Goal: Transaction & Acquisition: Subscribe to service/newsletter

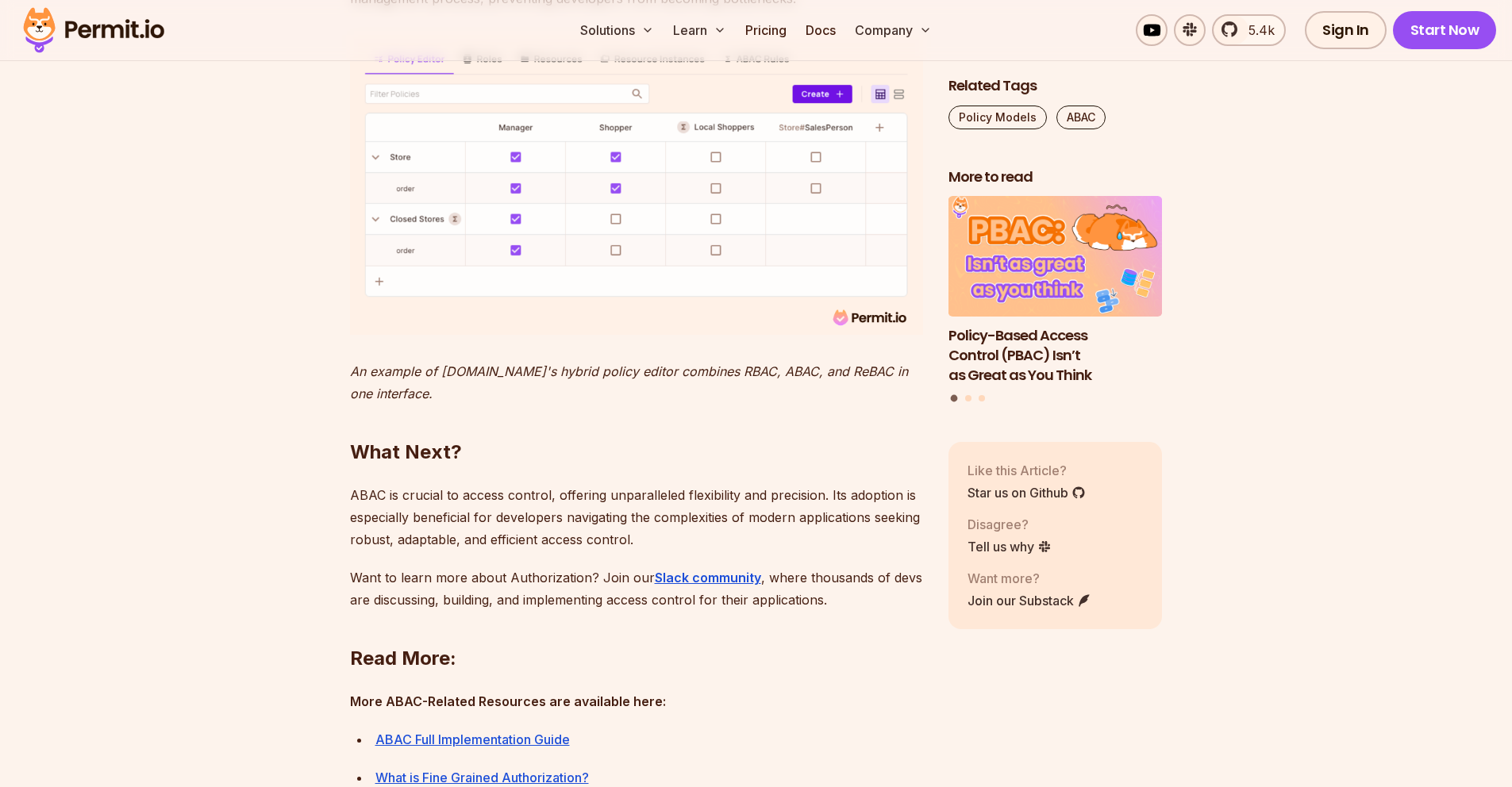
scroll to position [6527, 0]
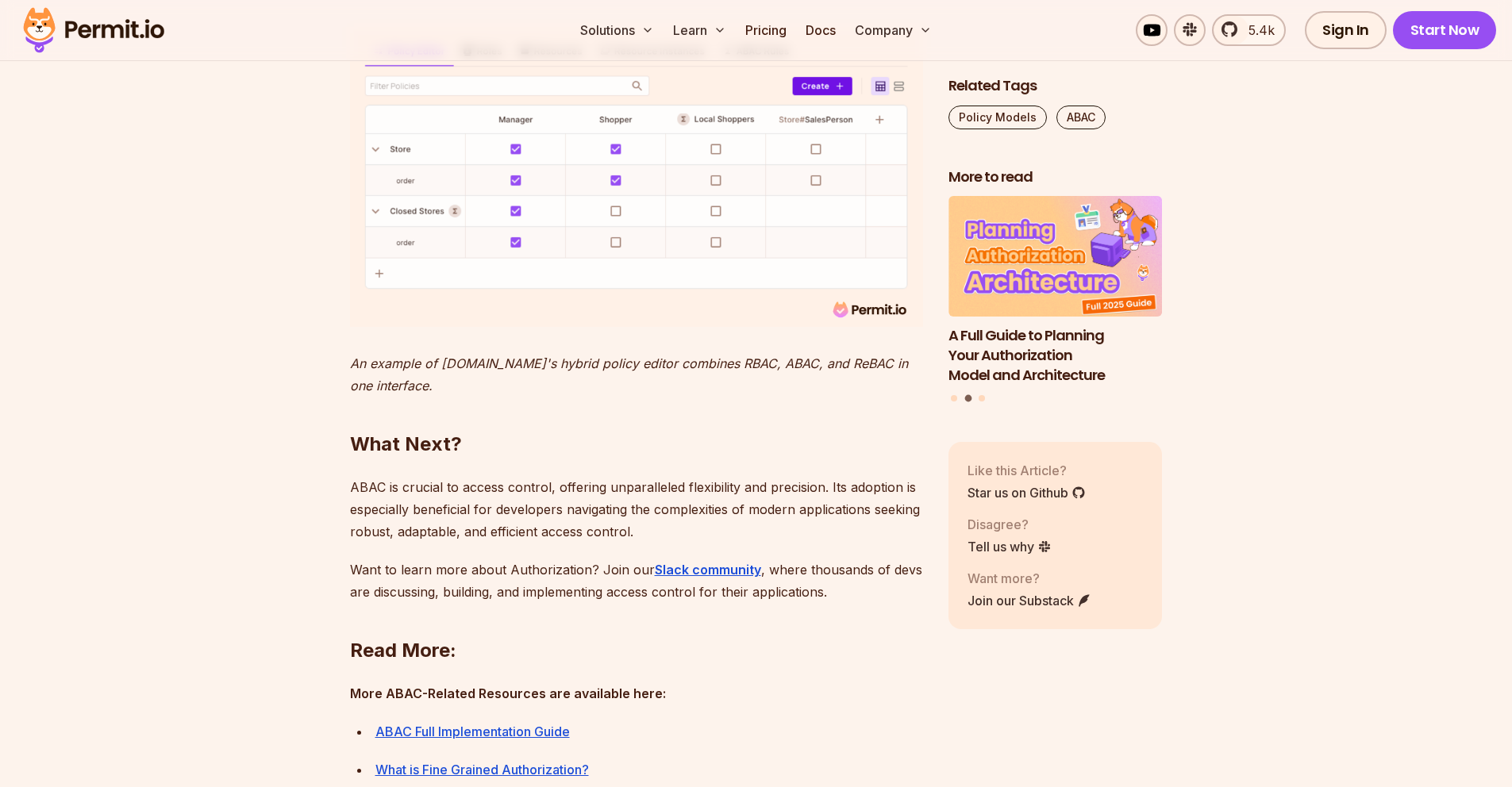
click at [417, 327] on img at bounding box center [636, 177] width 573 height 300
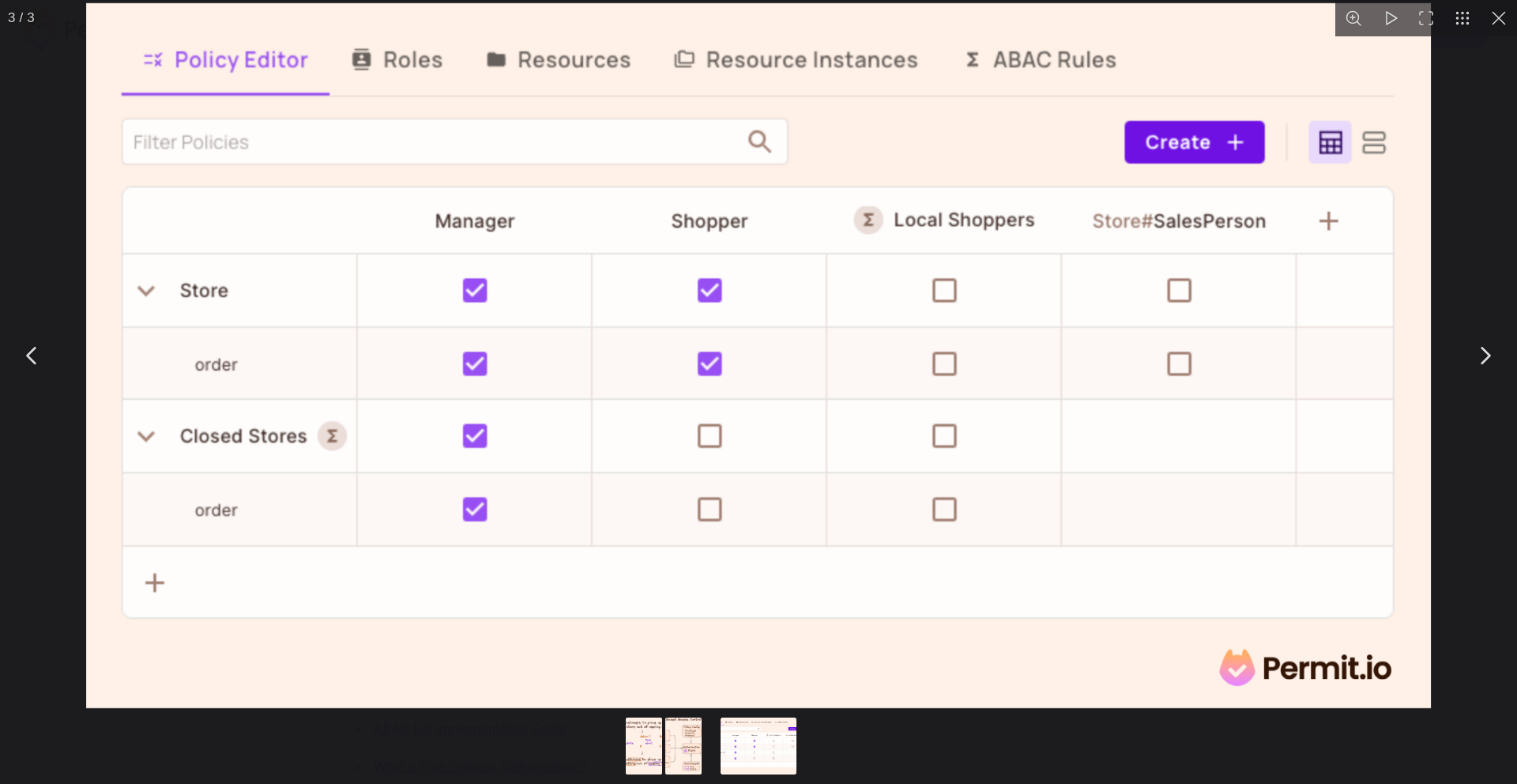
click at [388, 751] on div "You can close this modal content with the ESC key" at bounding box center [758, 747] width 1517 height 73
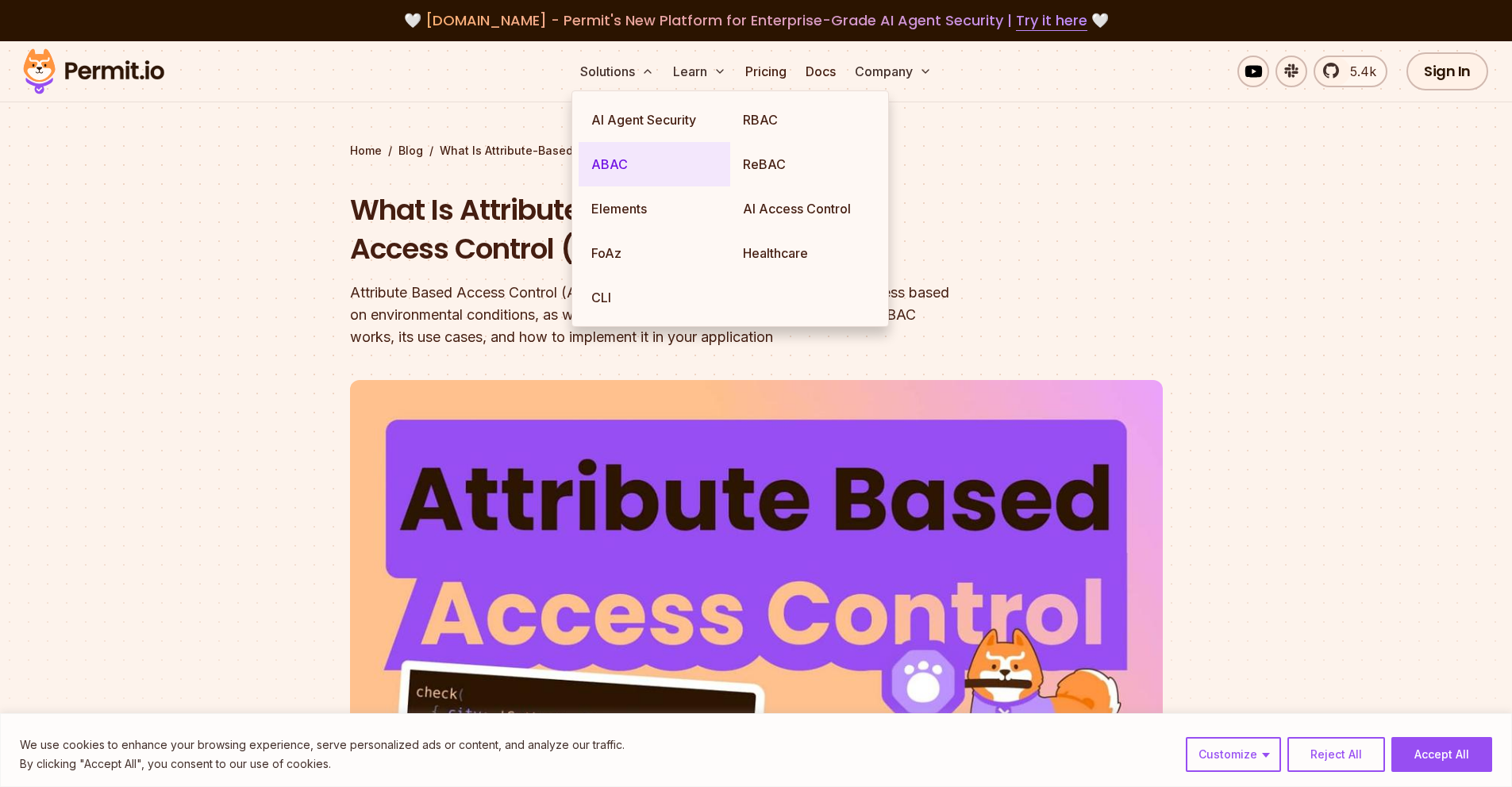
click at [608, 167] on link "ABAC" at bounding box center [653, 163] width 151 height 44
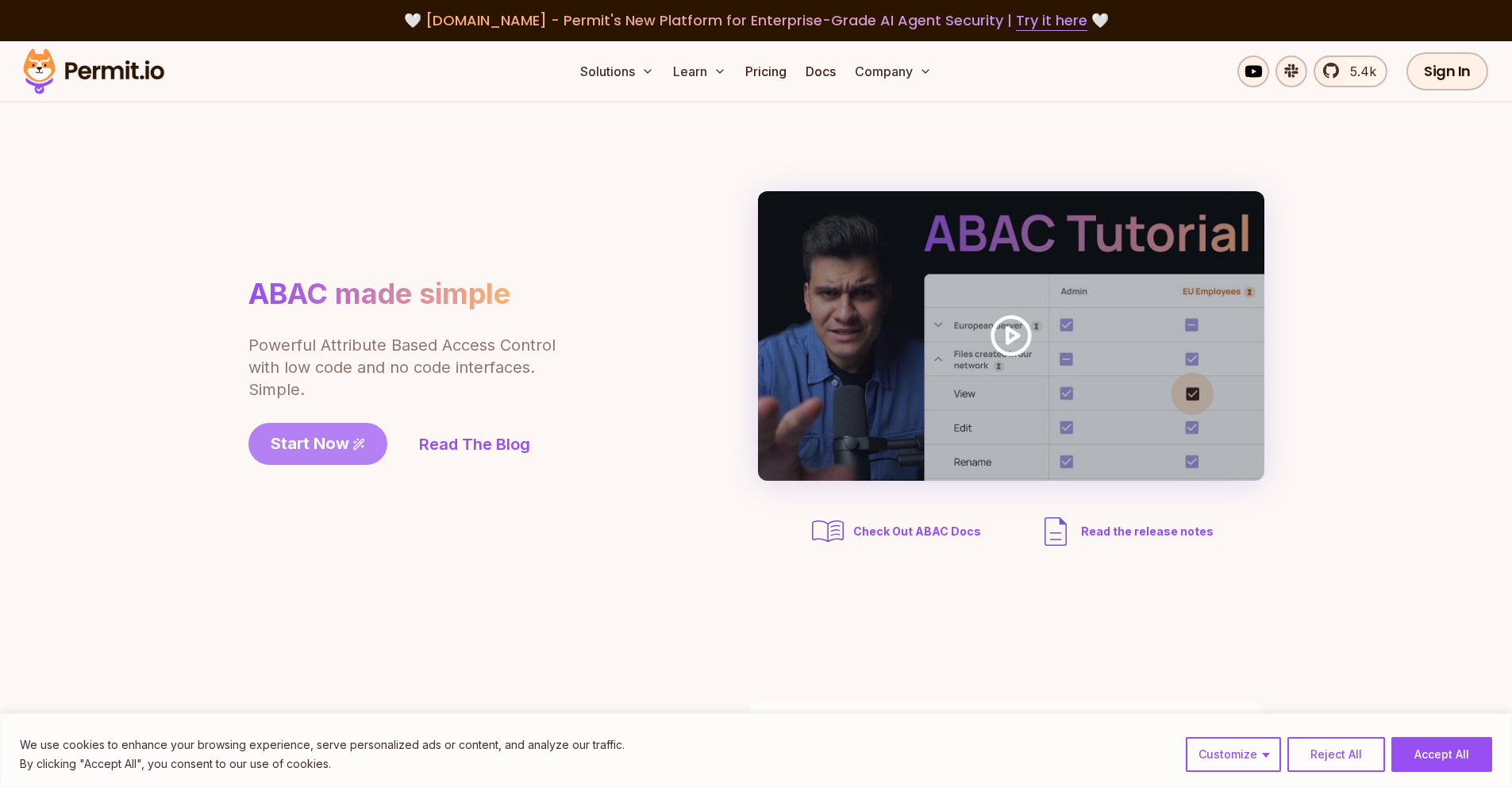
click at [340, 444] on span "Start Now" at bounding box center [310, 444] width 78 height 22
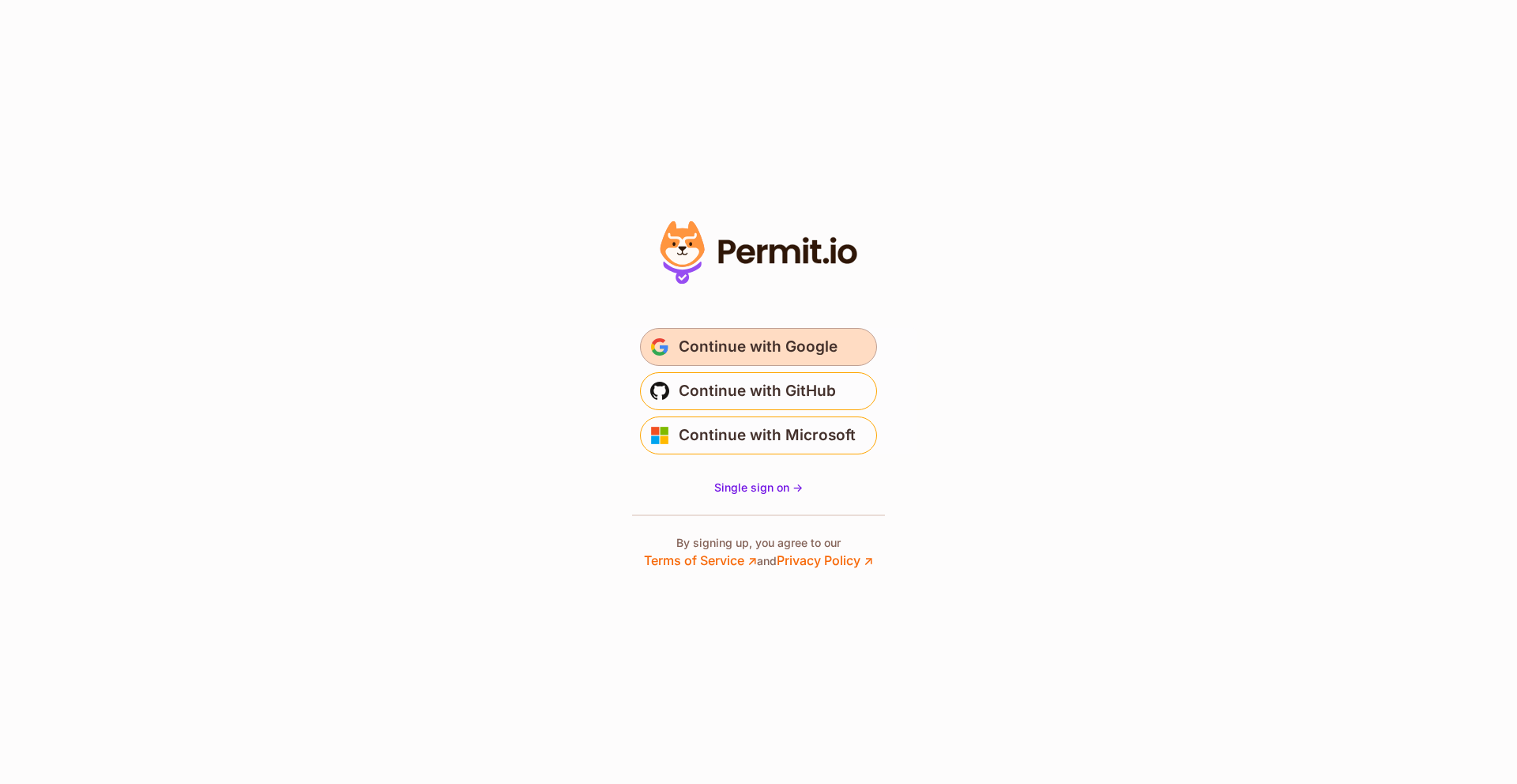
click at [837, 335] on button "Continue with Google" at bounding box center [758, 347] width 237 height 38
